Goal: Task Accomplishment & Management: Manage account settings

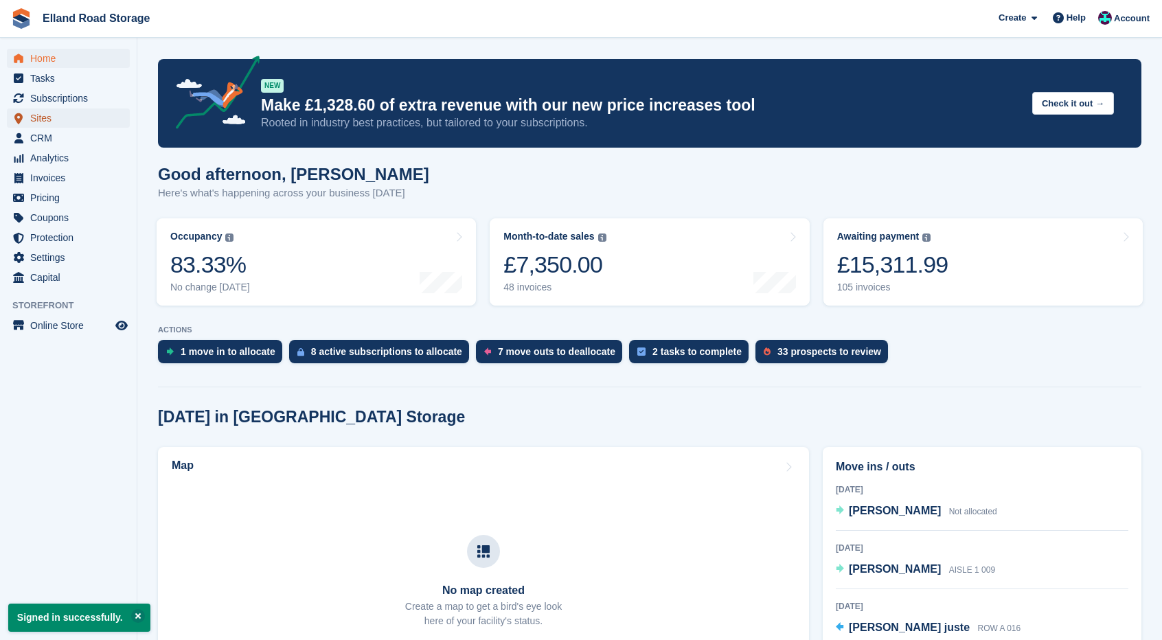
click at [51, 117] on span "Sites" at bounding box center [71, 118] width 82 height 19
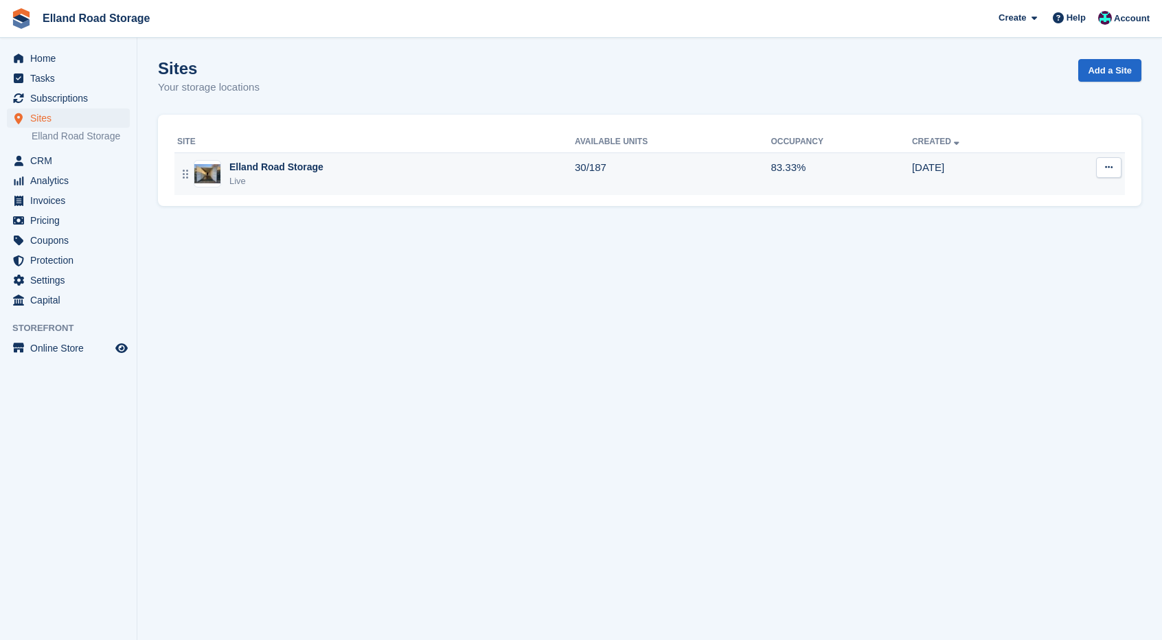
click at [342, 172] on div "Elland Road Storage Live" at bounding box center [376, 174] width 398 height 28
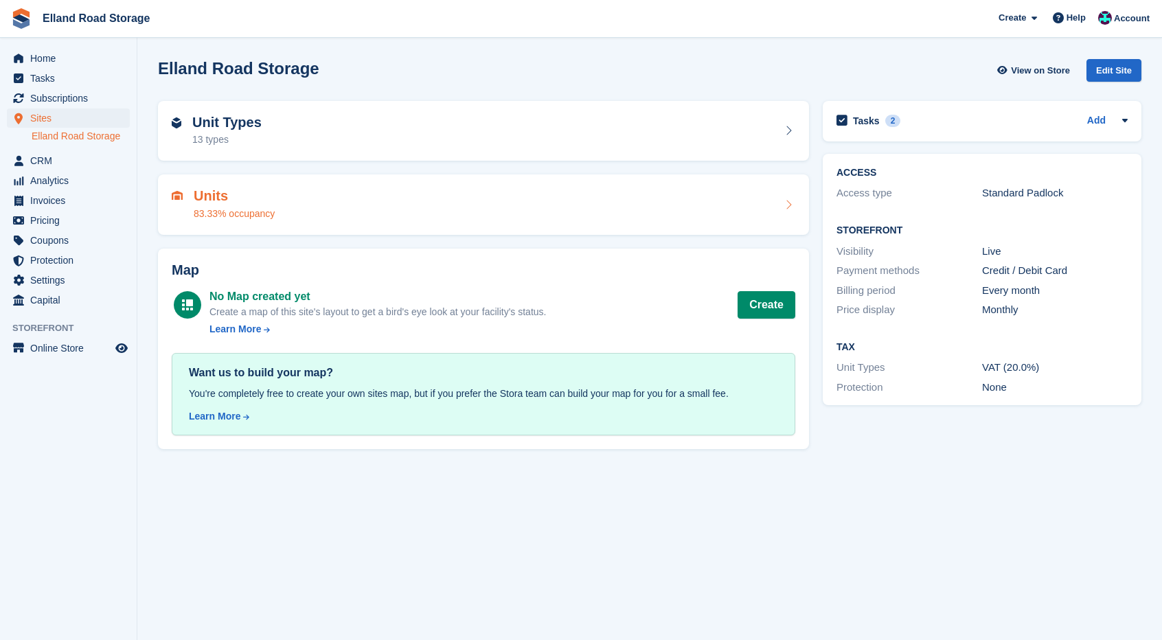
click at [777, 197] on div "Units 83.33% occupancy" at bounding box center [484, 204] width 624 height 33
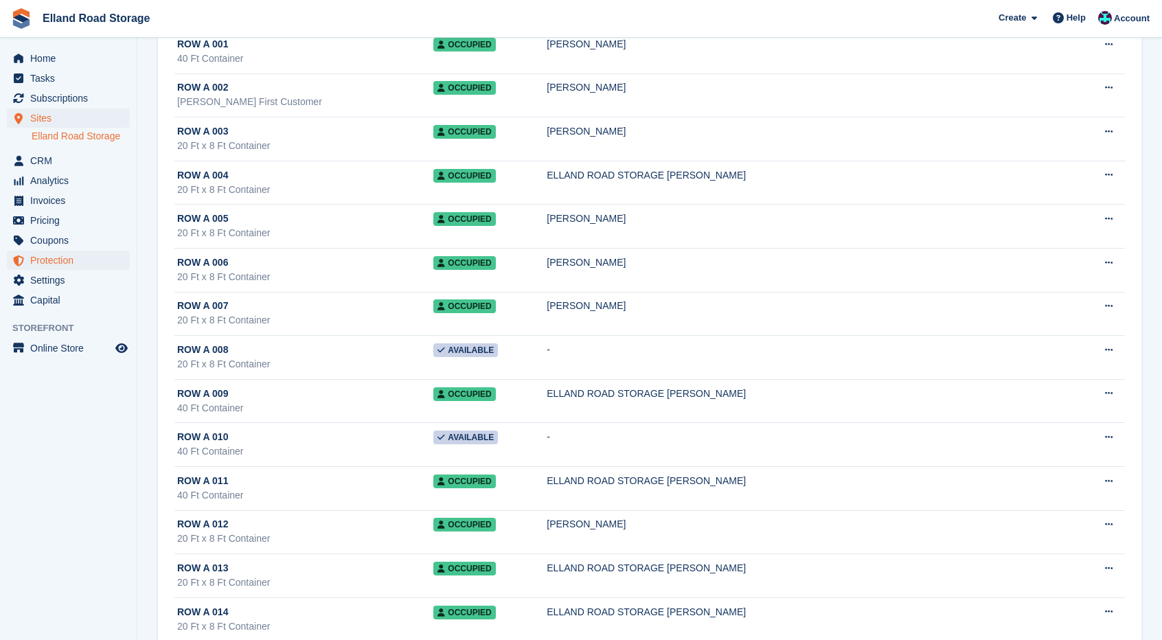
scroll to position [1301, 0]
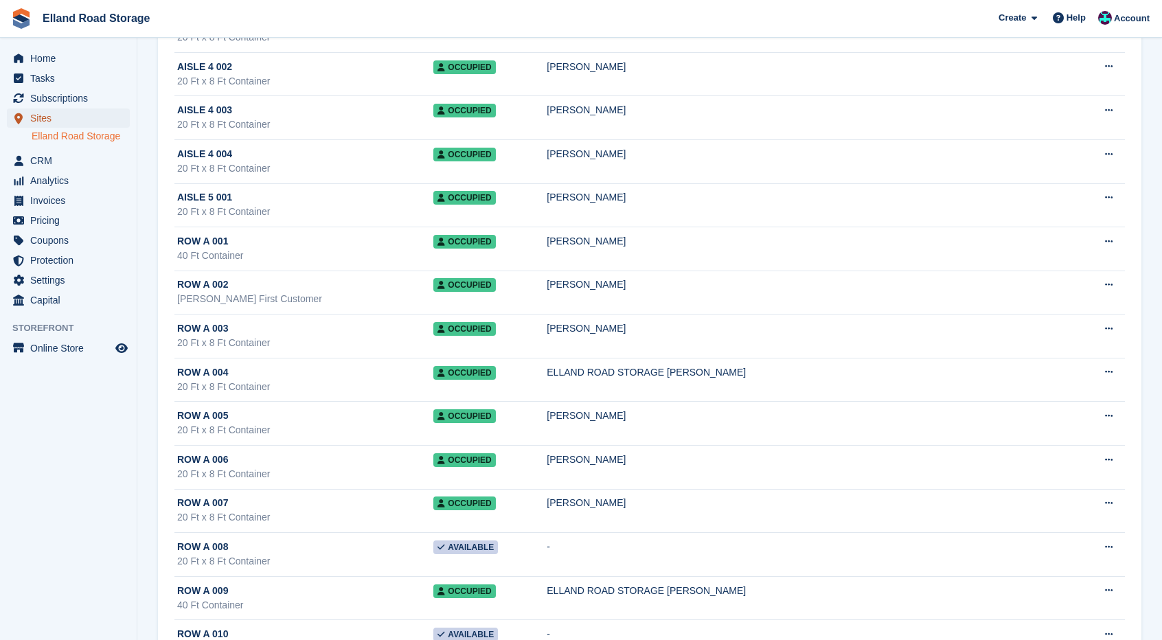
click at [72, 122] on span "Sites" at bounding box center [71, 118] width 82 height 19
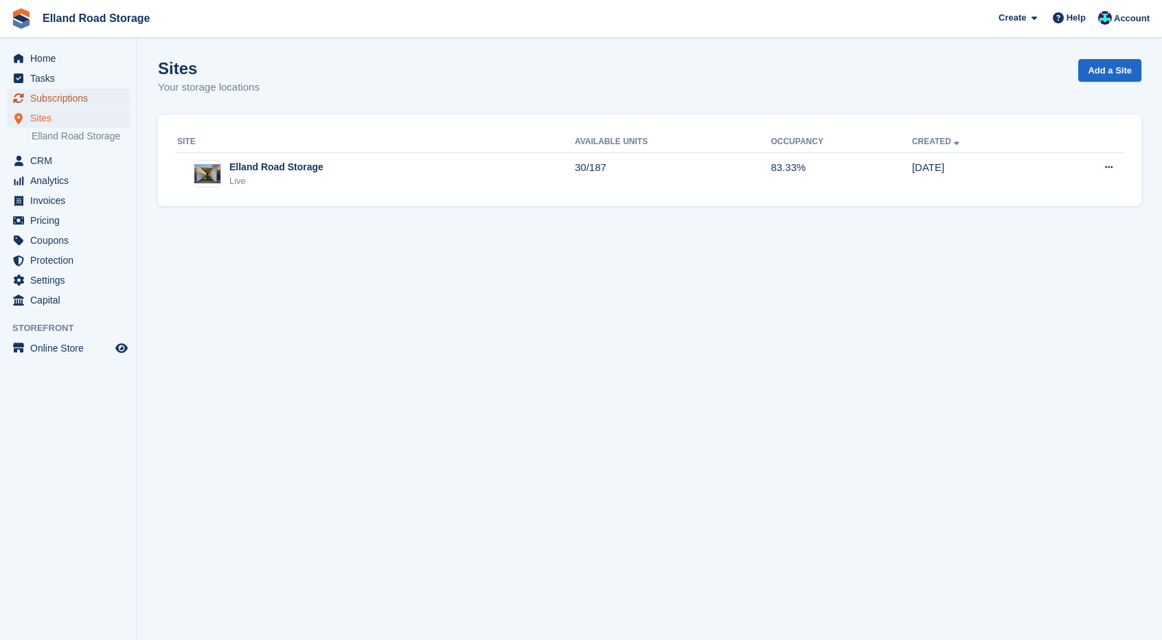
click at [76, 103] on span "Subscriptions" at bounding box center [71, 98] width 82 height 19
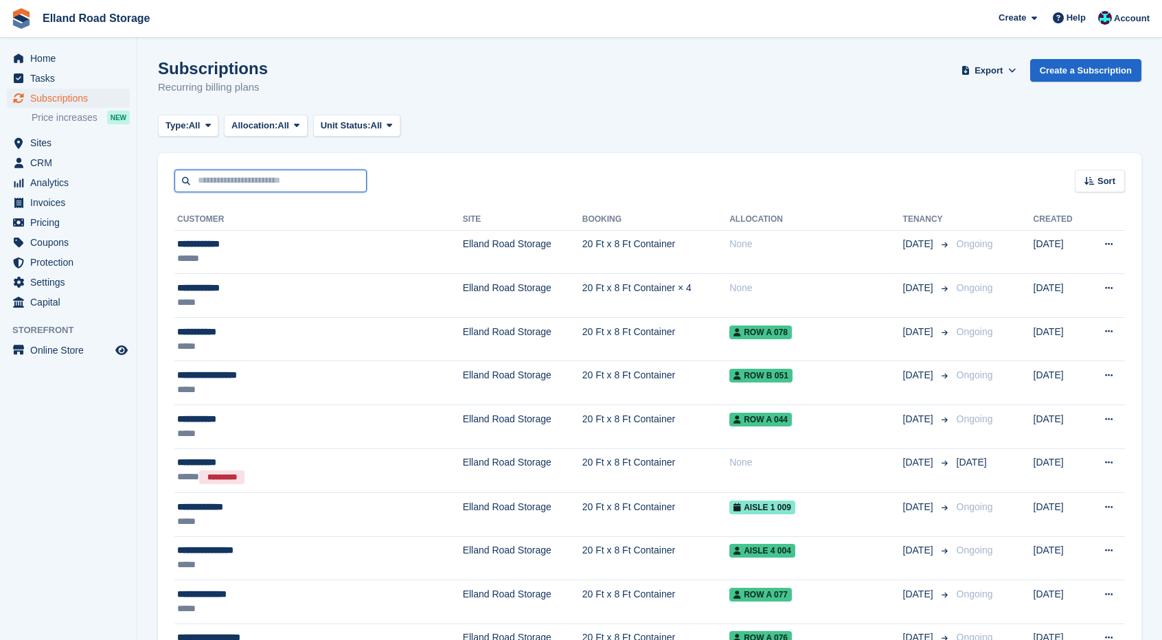
click at [295, 185] on input "text" at bounding box center [271, 181] width 192 height 23
type input "*****"
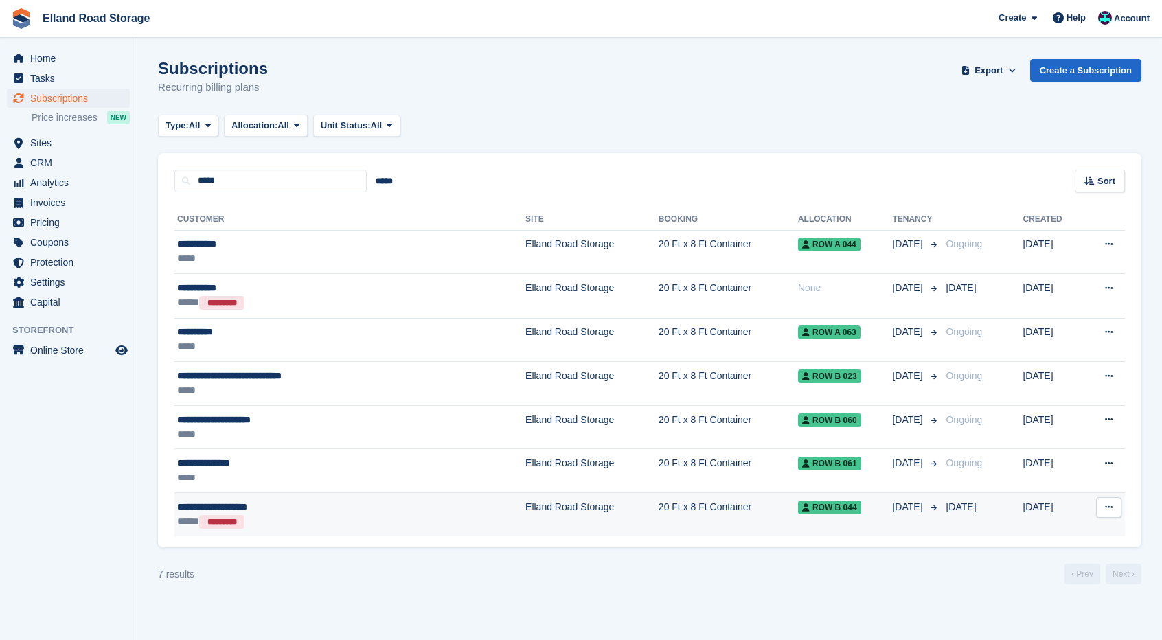
click at [312, 505] on div "**********" at bounding box center [293, 507] width 232 height 14
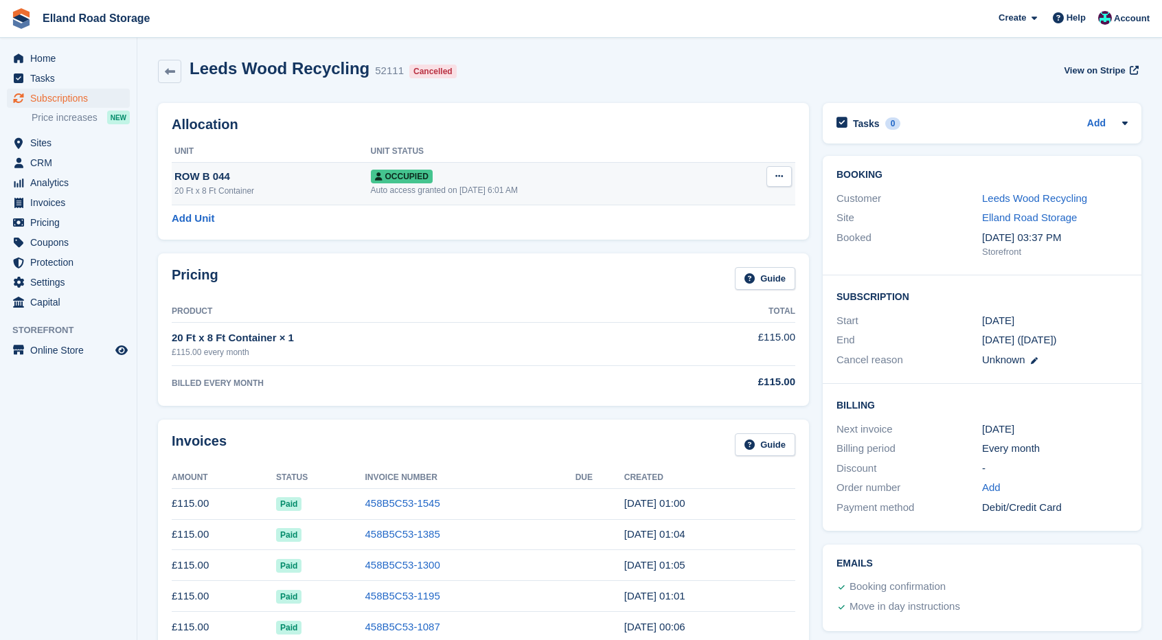
click at [782, 175] on icon at bounding box center [780, 176] width 8 height 9
click at [697, 249] on p "Deallocate" at bounding box center [726, 251] width 120 height 18
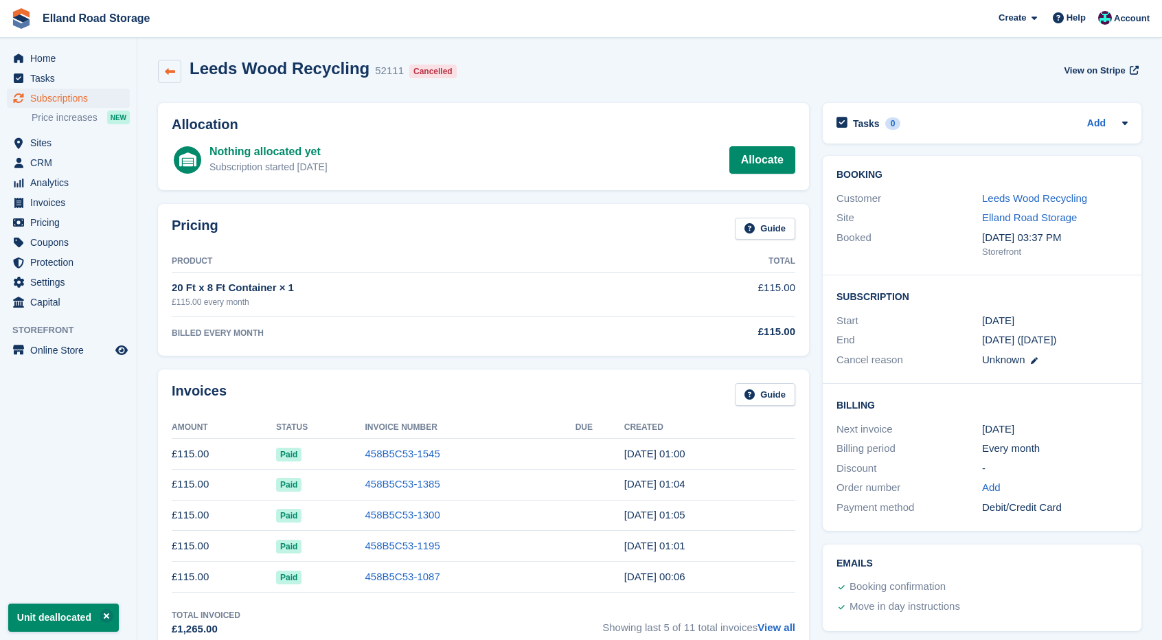
click at [175, 74] on link at bounding box center [169, 71] width 23 height 23
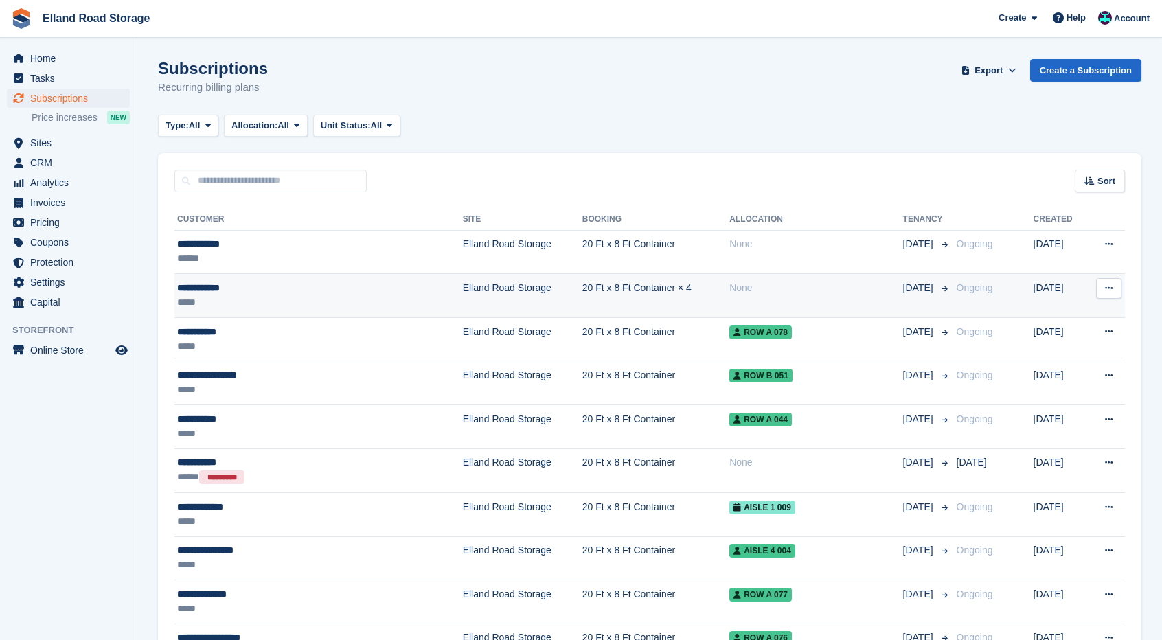
click at [583, 308] on td "20 Ft x 8 Ft Container × 4" at bounding box center [656, 296] width 147 height 44
